Goal: Task Accomplishment & Management: Manage account settings

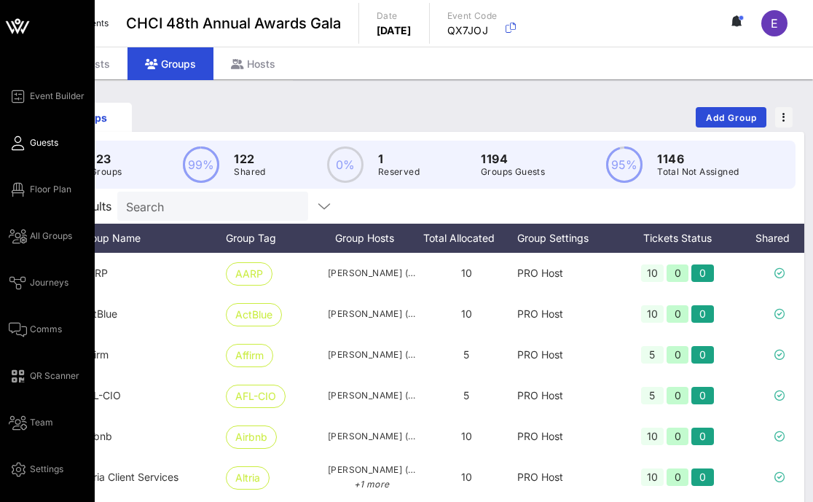
click at [20, 144] on icon at bounding box center [18, 143] width 18 height 2
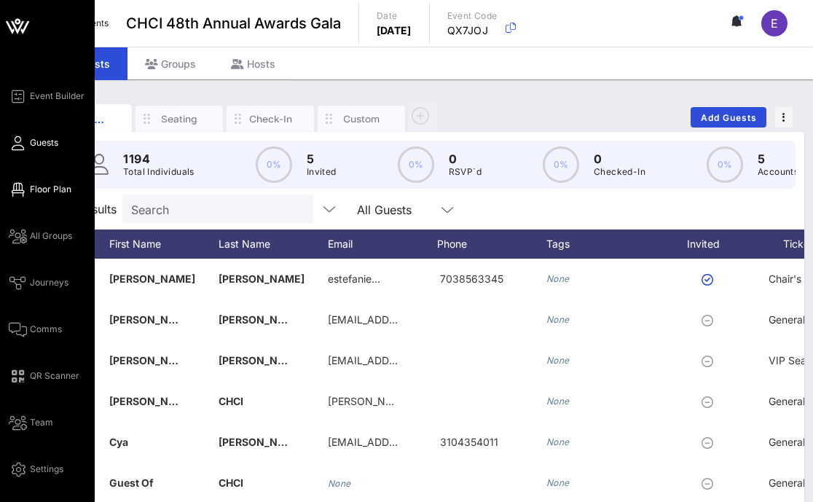
click at [20, 191] on icon at bounding box center [18, 190] width 18 height 2
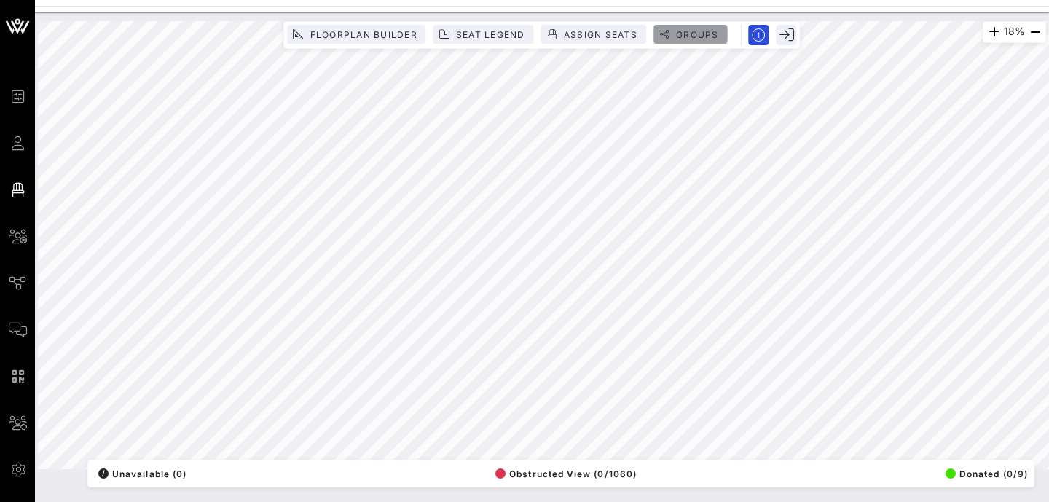
click at [690, 32] on span "Groups" at bounding box center [697, 34] width 44 height 11
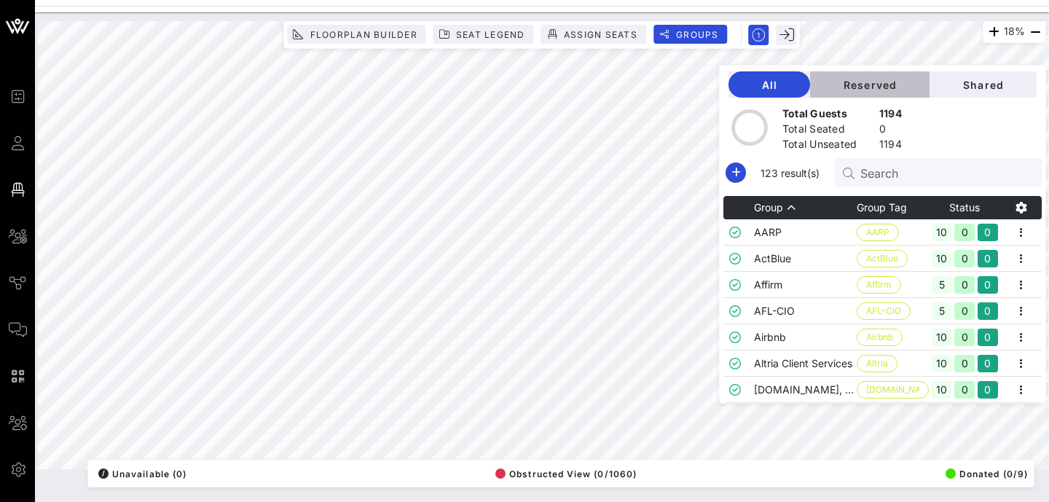
click at [813, 90] on button "Reserved" at bounding box center [869, 84] width 119 height 26
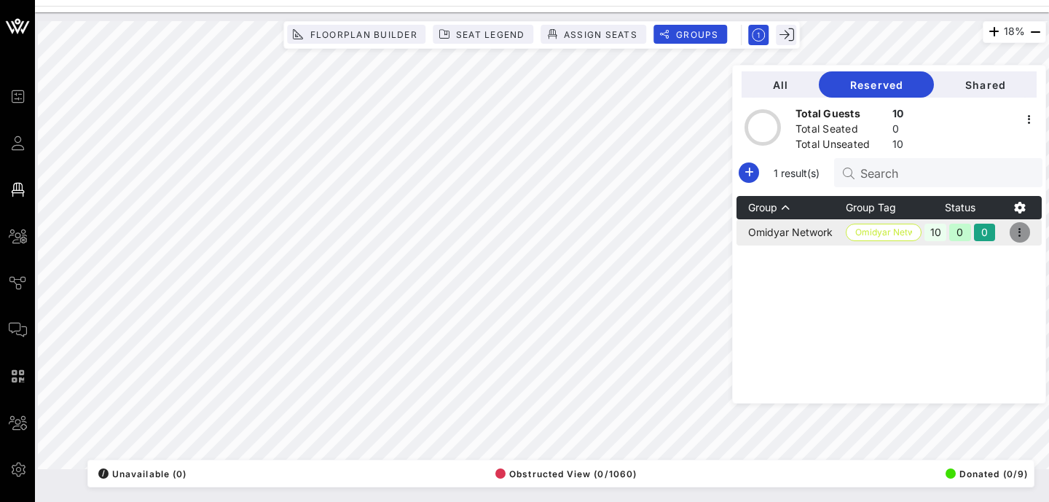
click at [813, 231] on icon "button" at bounding box center [1019, 232] width 17 height 17
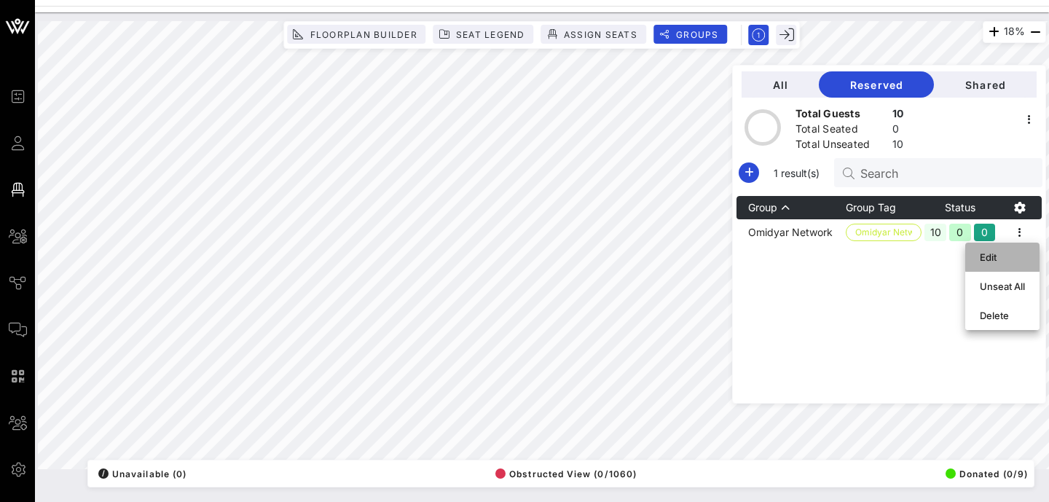
click at [813, 253] on div "Edit" at bounding box center [1002, 257] width 45 height 12
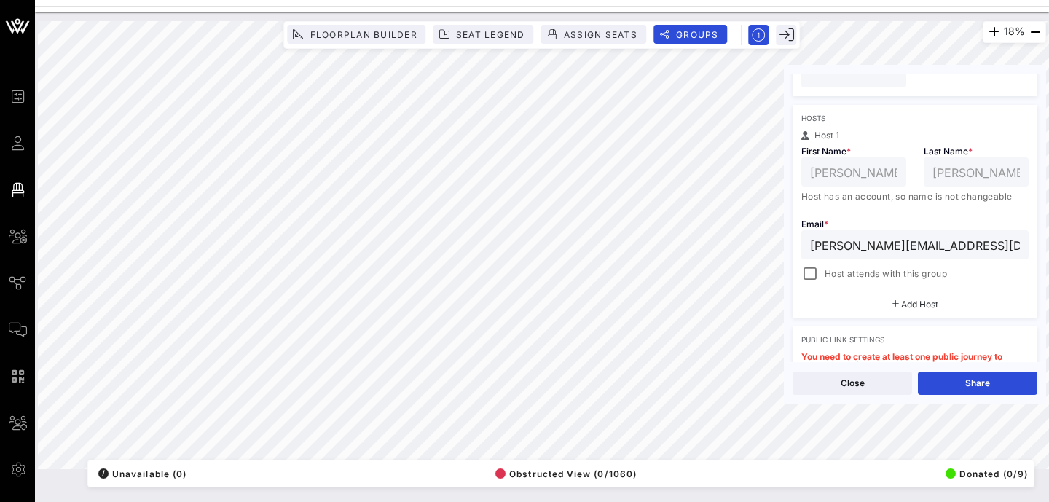
scroll to position [229, 0]
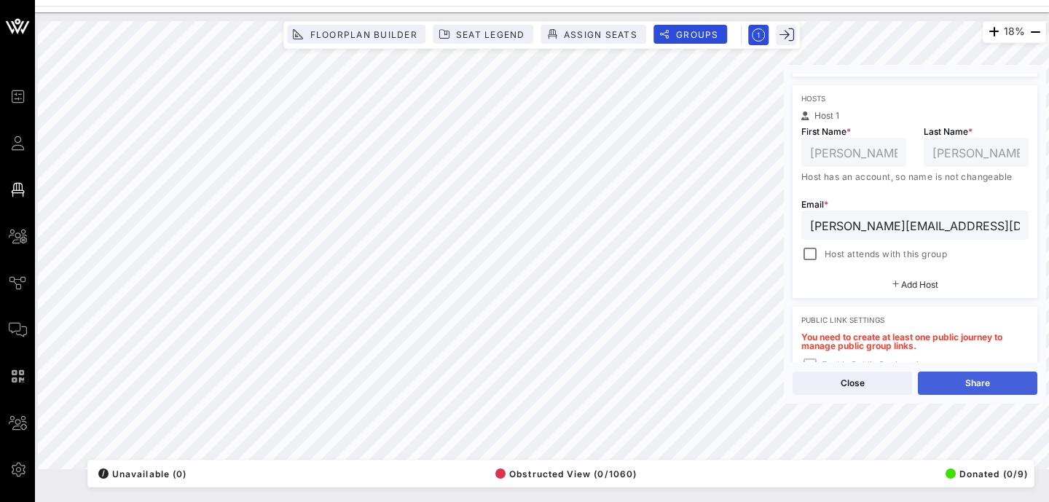
click at [813, 381] on button "Share" at bounding box center [977, 382] width 119 height 23
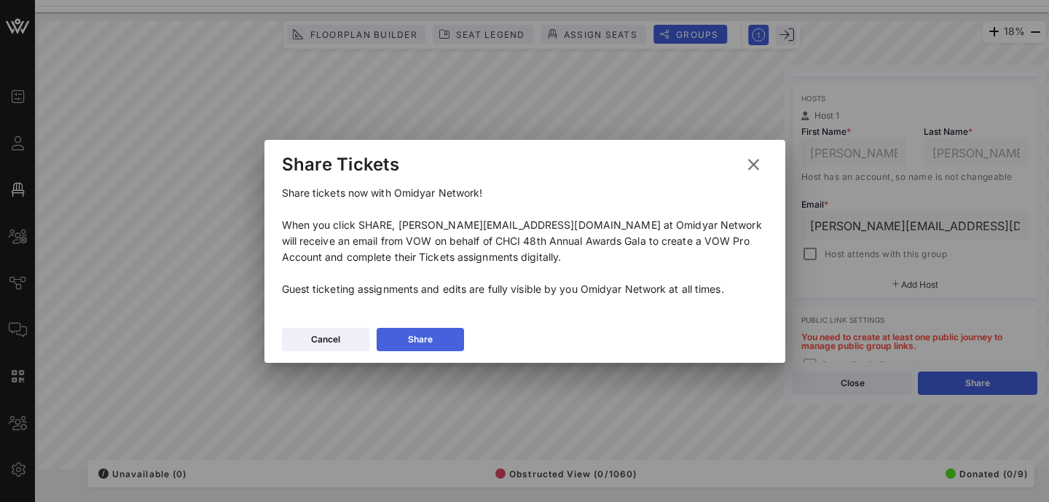
click at [414, 342] on div "Share" at bounding box center [420, 339] width 25 height 15
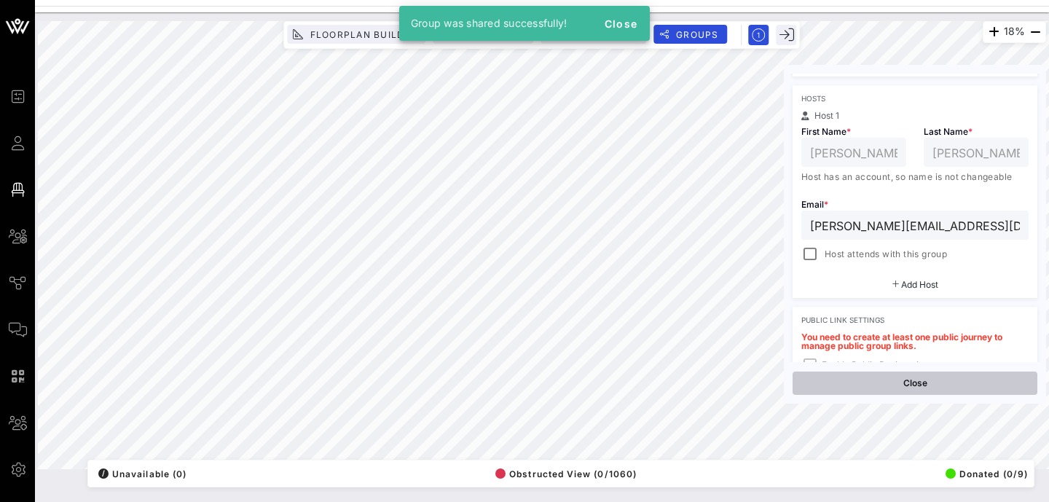
click at [813, 376] on button "Close" at bounding box center [914, 382] width 245 height 23
